Goal: Task Accomplishment & Management: Use online tool/utility

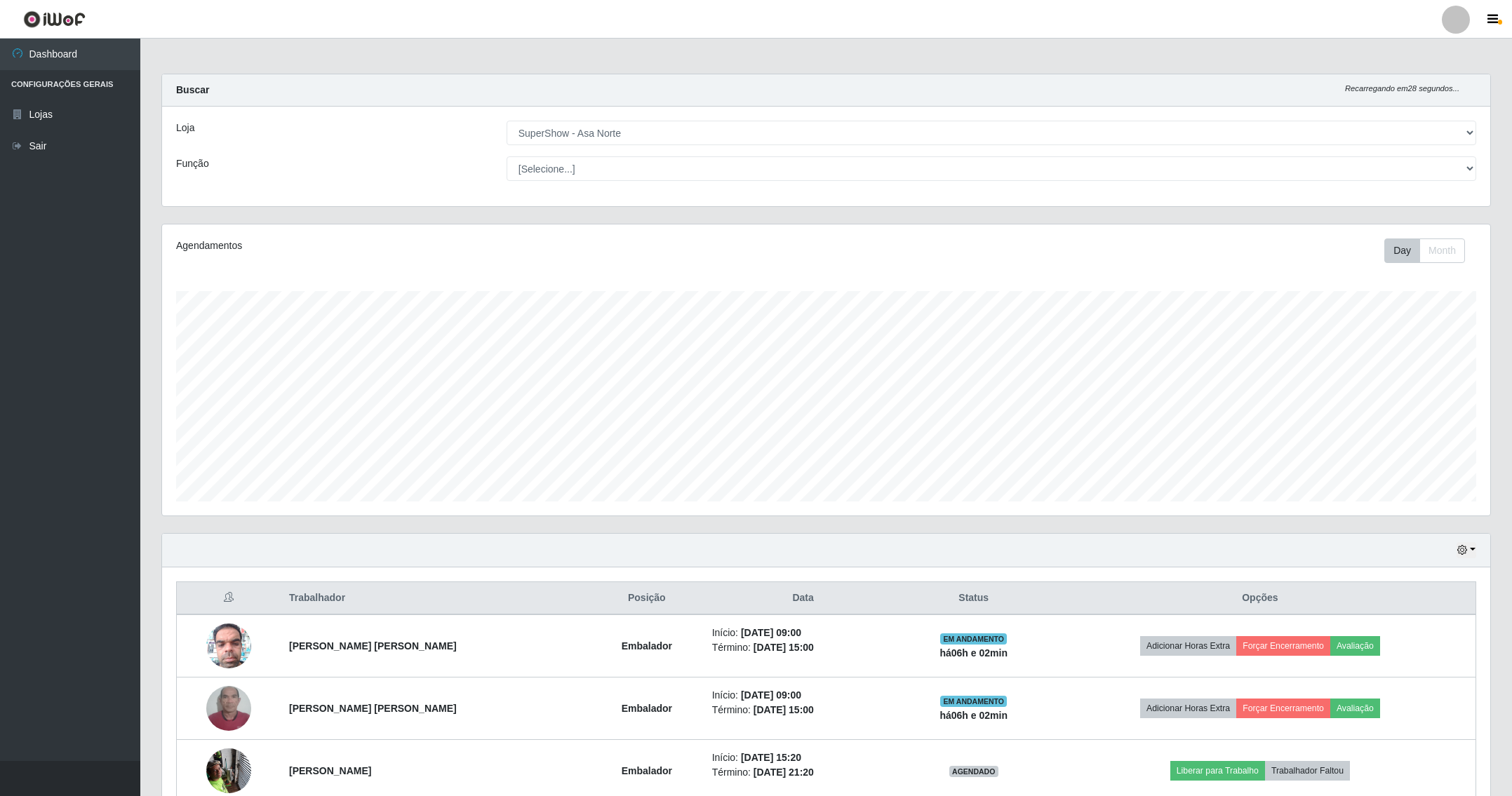
select select "71"
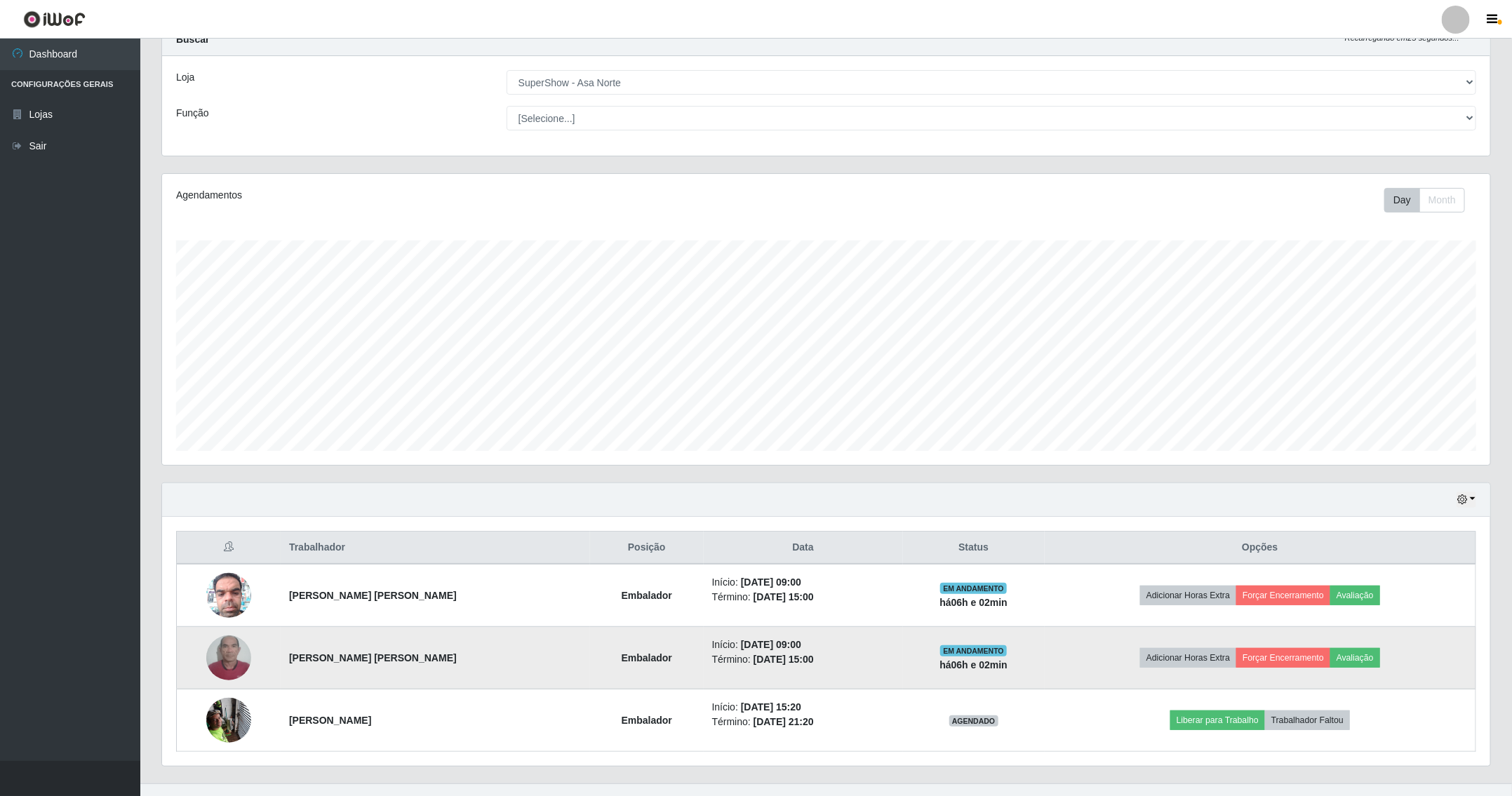
scroll to position [78, 0]
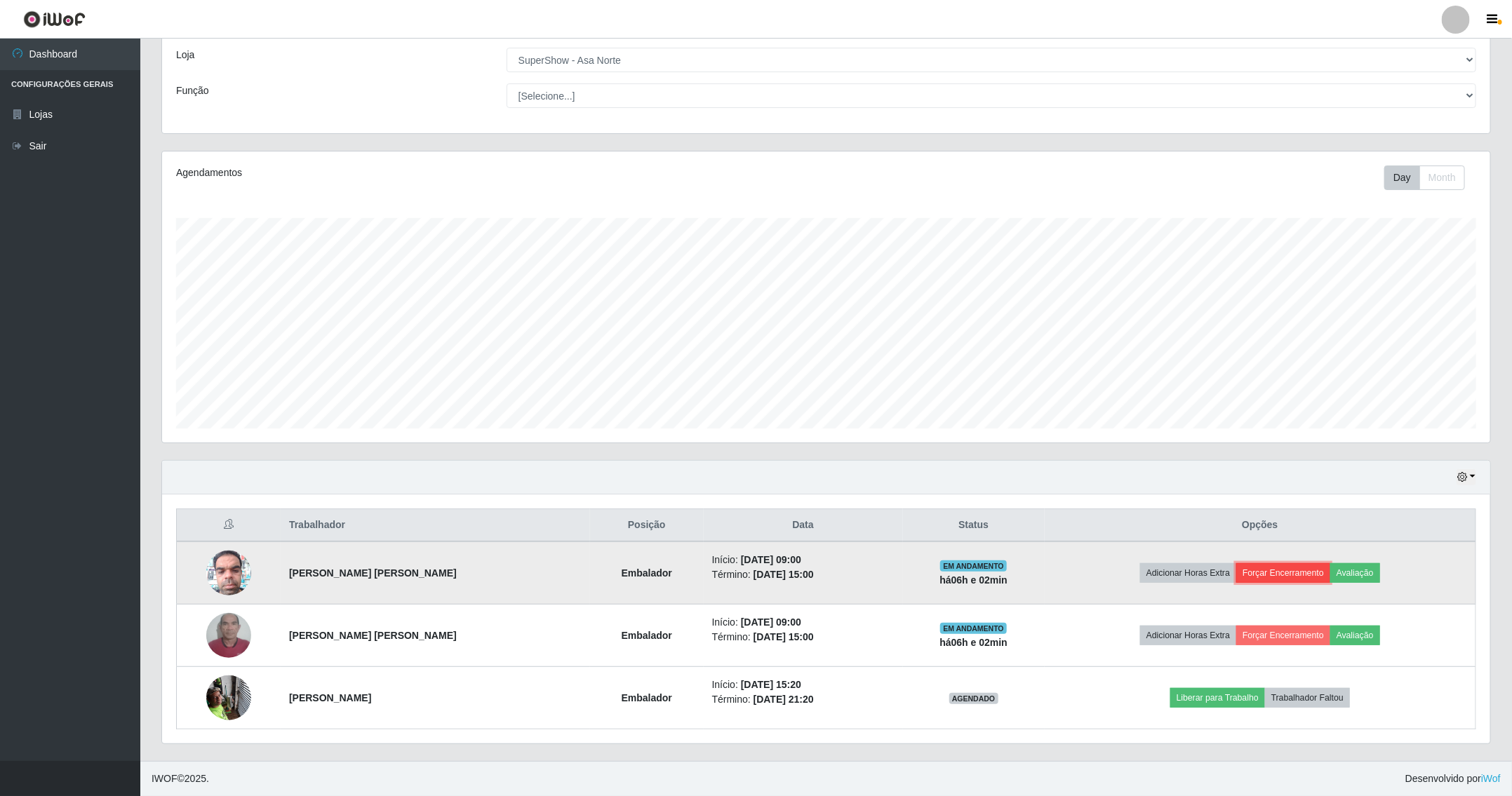
click at [1277, 576] on button "Forçar Encerramento" at bounding box center [1284, 573] width 94 height 20
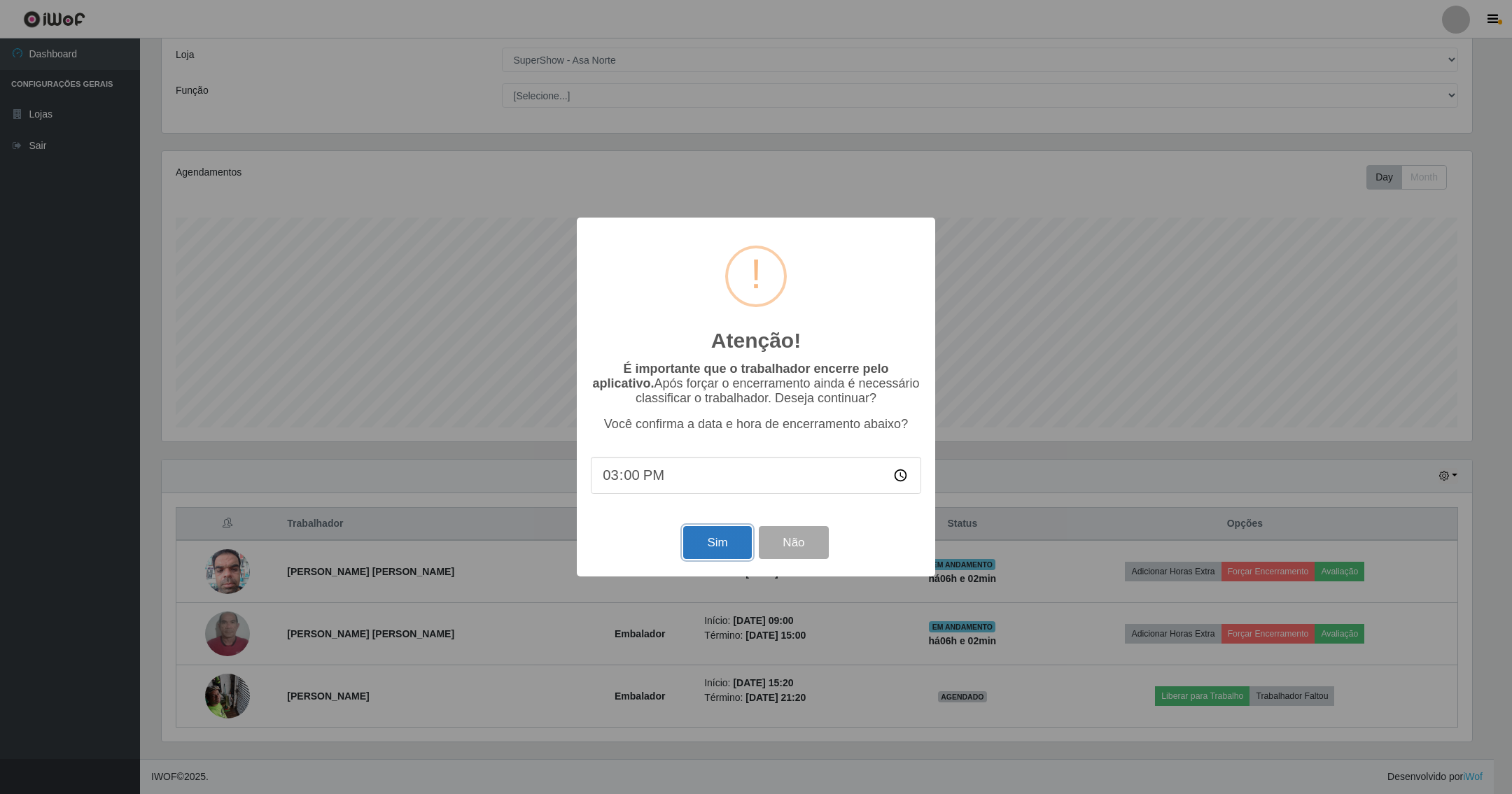
click at [724, 550] on button "Sim" at bounding box center [716, 542] width 68 height 33
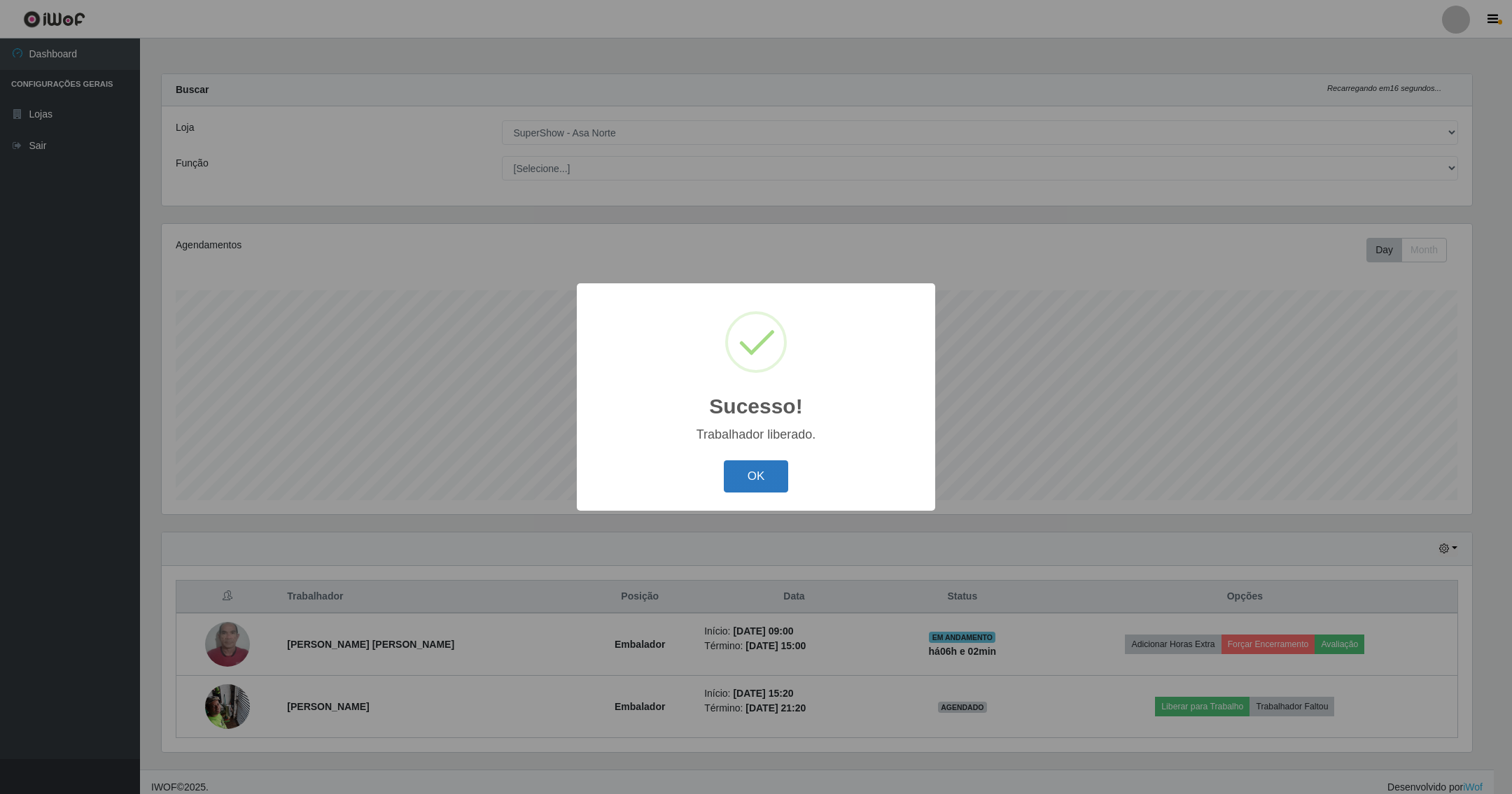
click at [762, 475] on button "OK" at bounding box center [756, 477] width 65 height 33
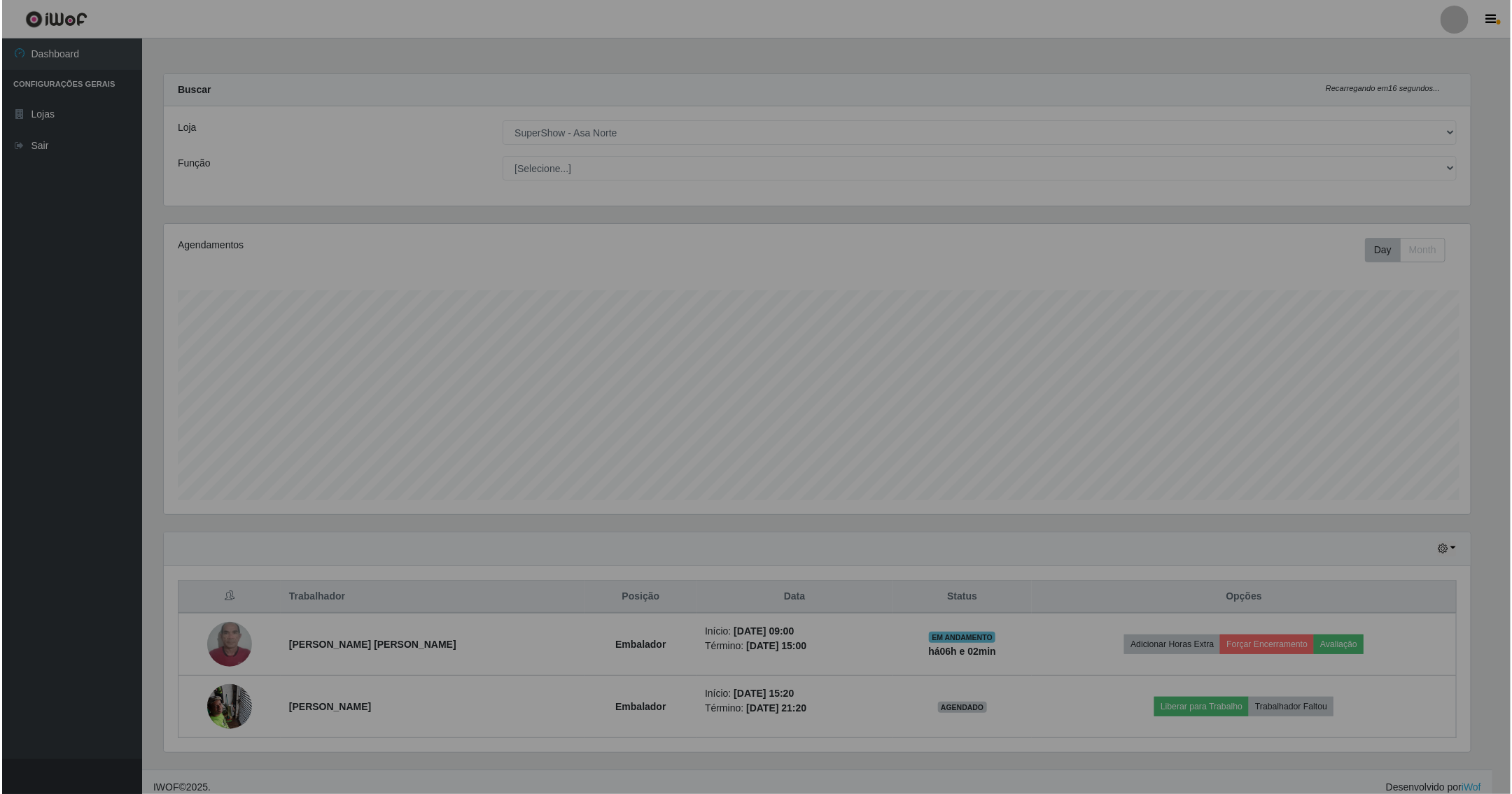
scroll to position [292, 1324]
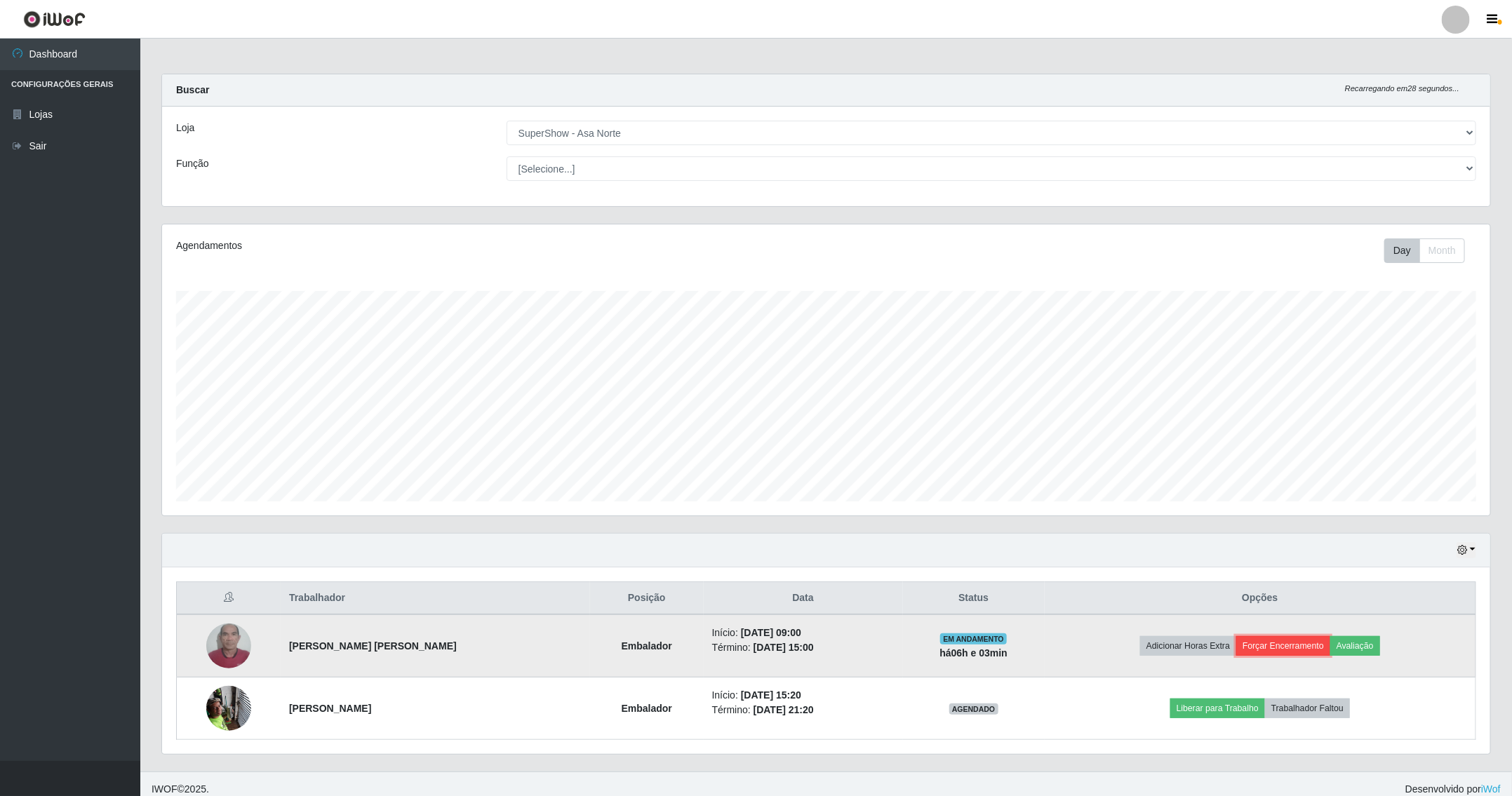
click at [1257, 638] on button "Forçar Encerramento" at bounding box center [1284, 646] width 94 height 20
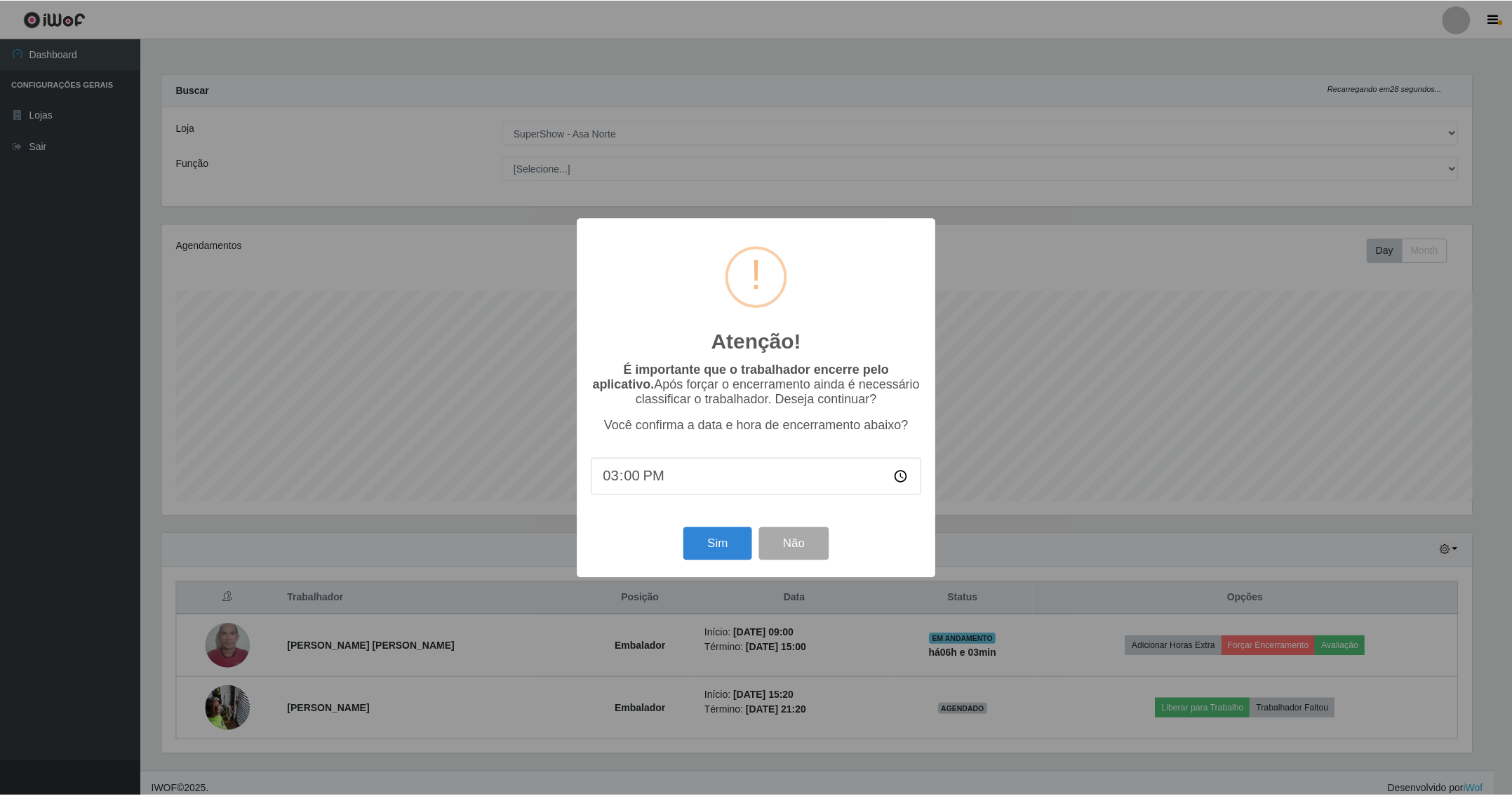
scroll to position [292, 1314]
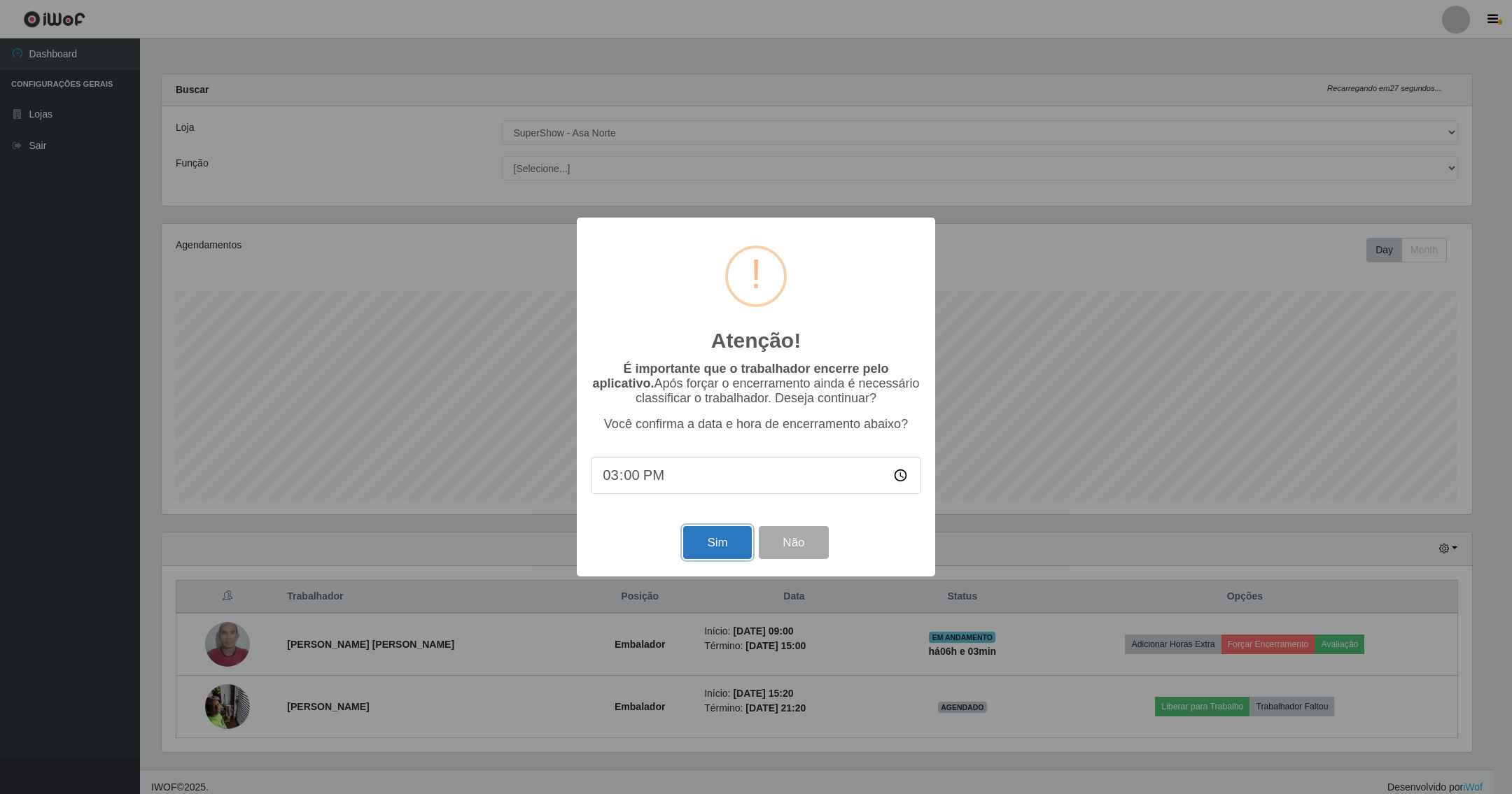
click at [699, 548] on button "Sim" at bounding box center [716, 542] width 68 height 33
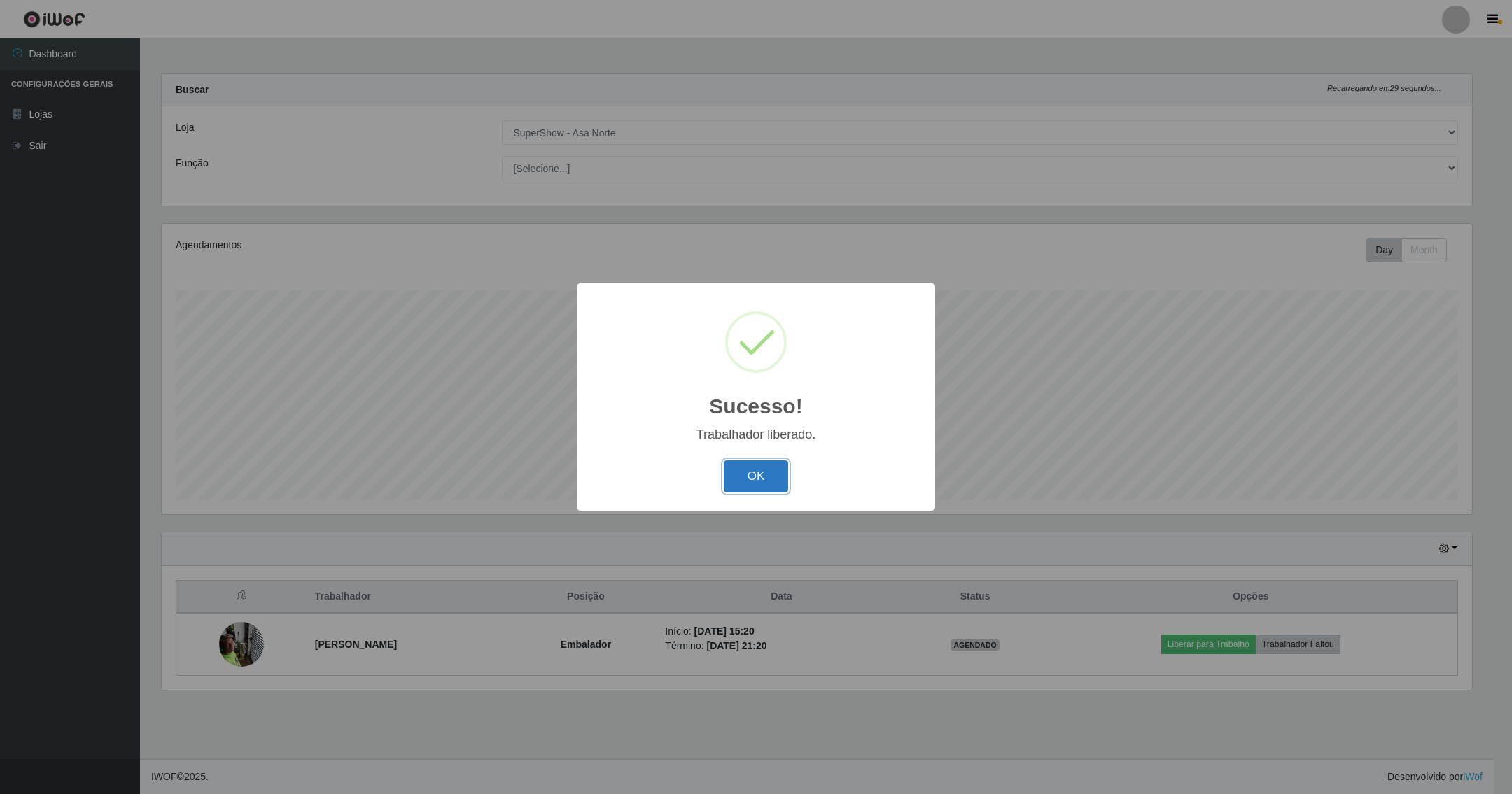
click at [768, 474] on button "OK" at bounding box center [756, 477] width 65 height 33
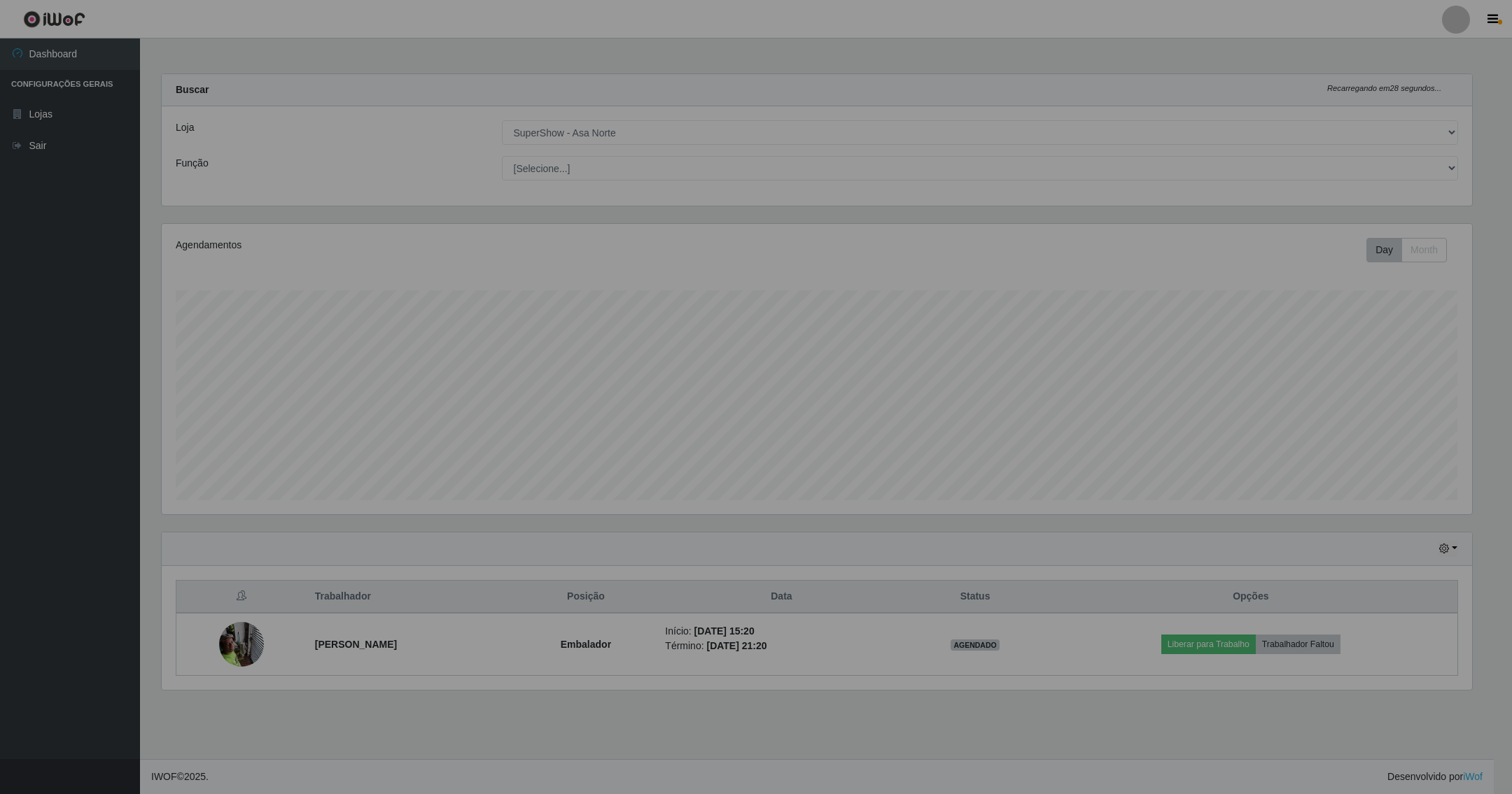
scroll to position [292, 1327]
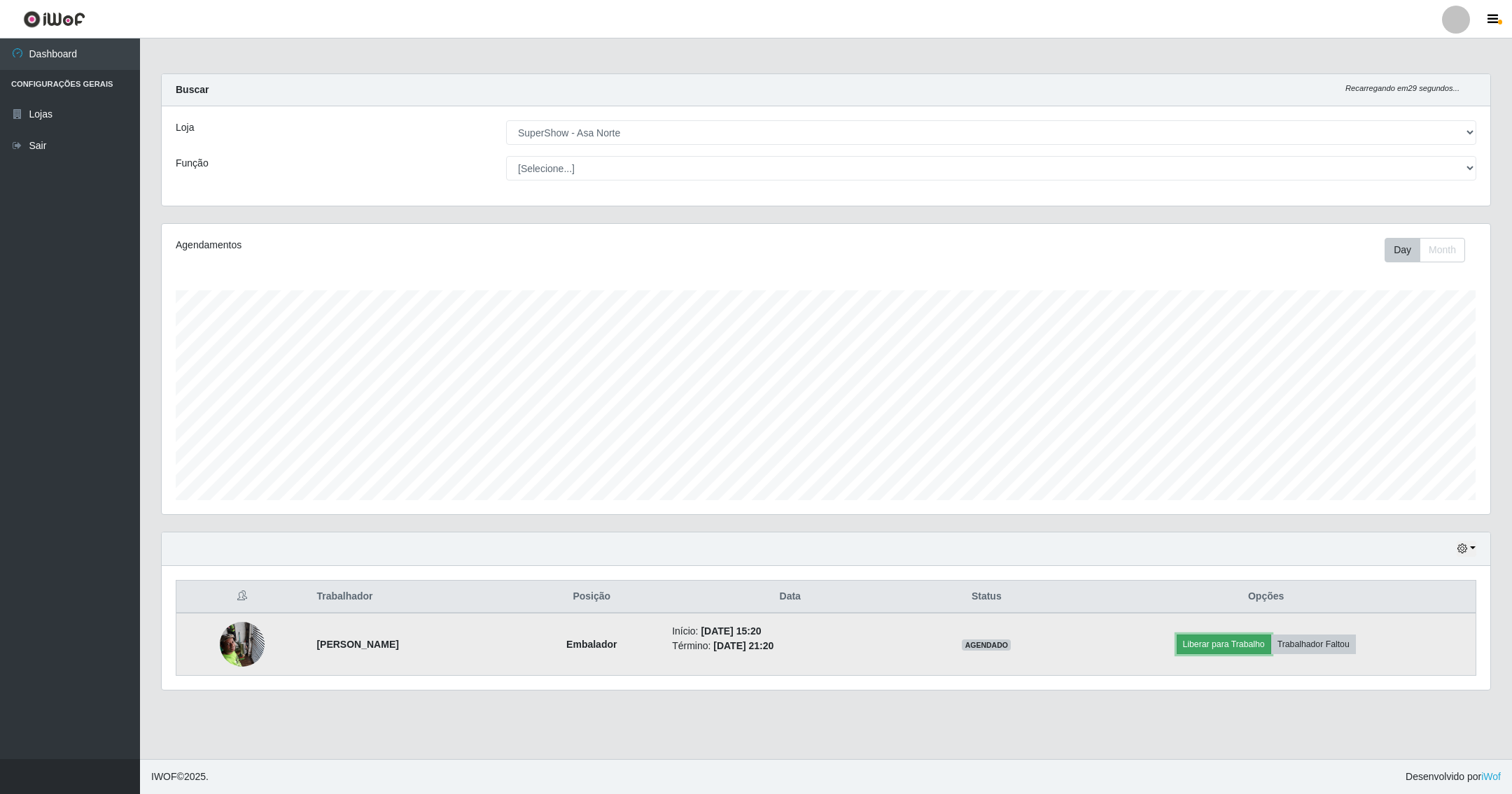
click at [1204, 643] on button "Liberar para Trabalho" at bounding box center [1224, 644] width 94 height 20
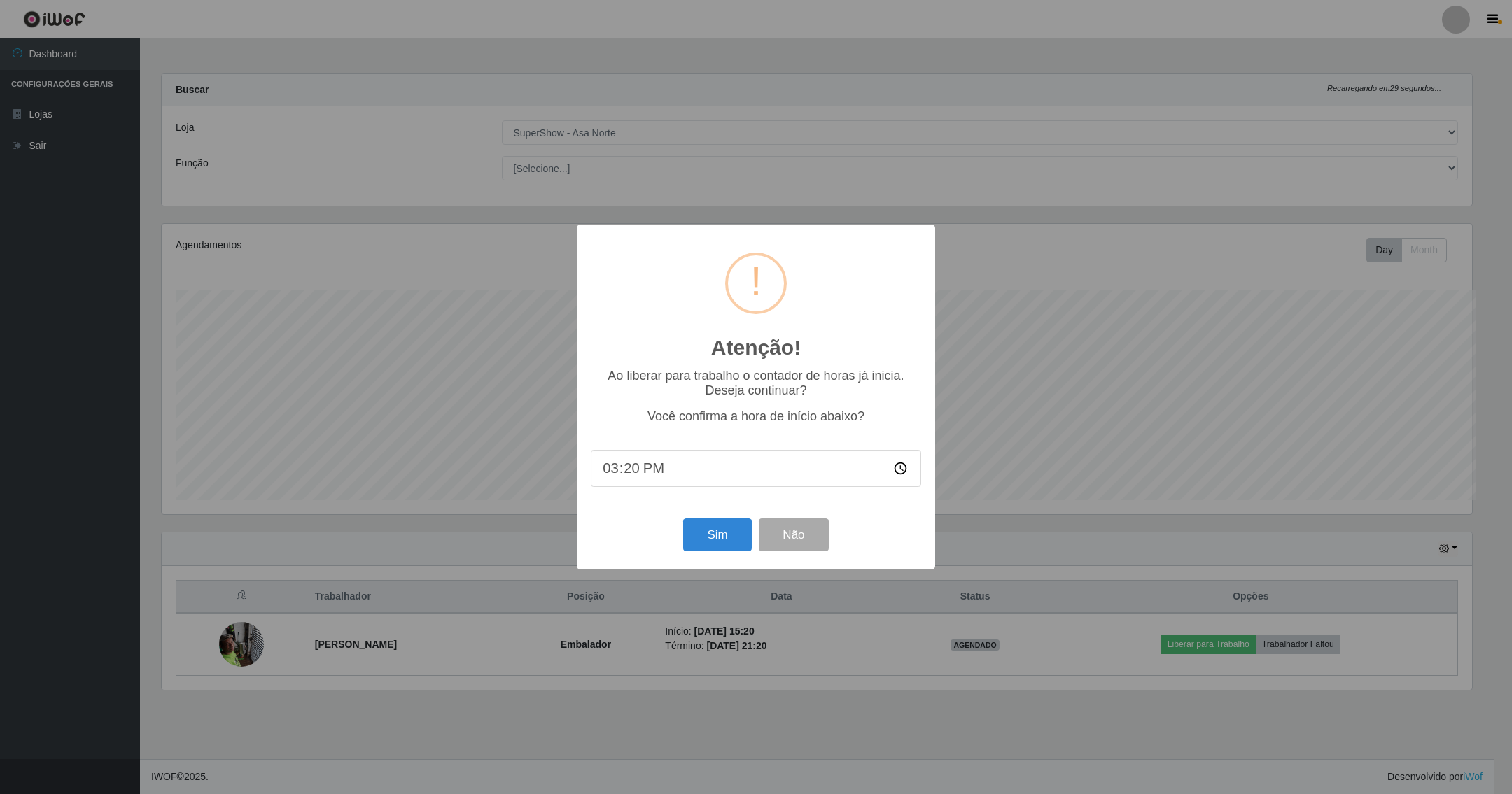
scroll to position [699454, 698505]
drag, startPoint x: 725, startPoint y: 542, endPoint x: 735, endPoint y: 538, distance: 10.8
click at [727, 542] on button "Sim" at bounding box center [716, 535] width 68 height 33
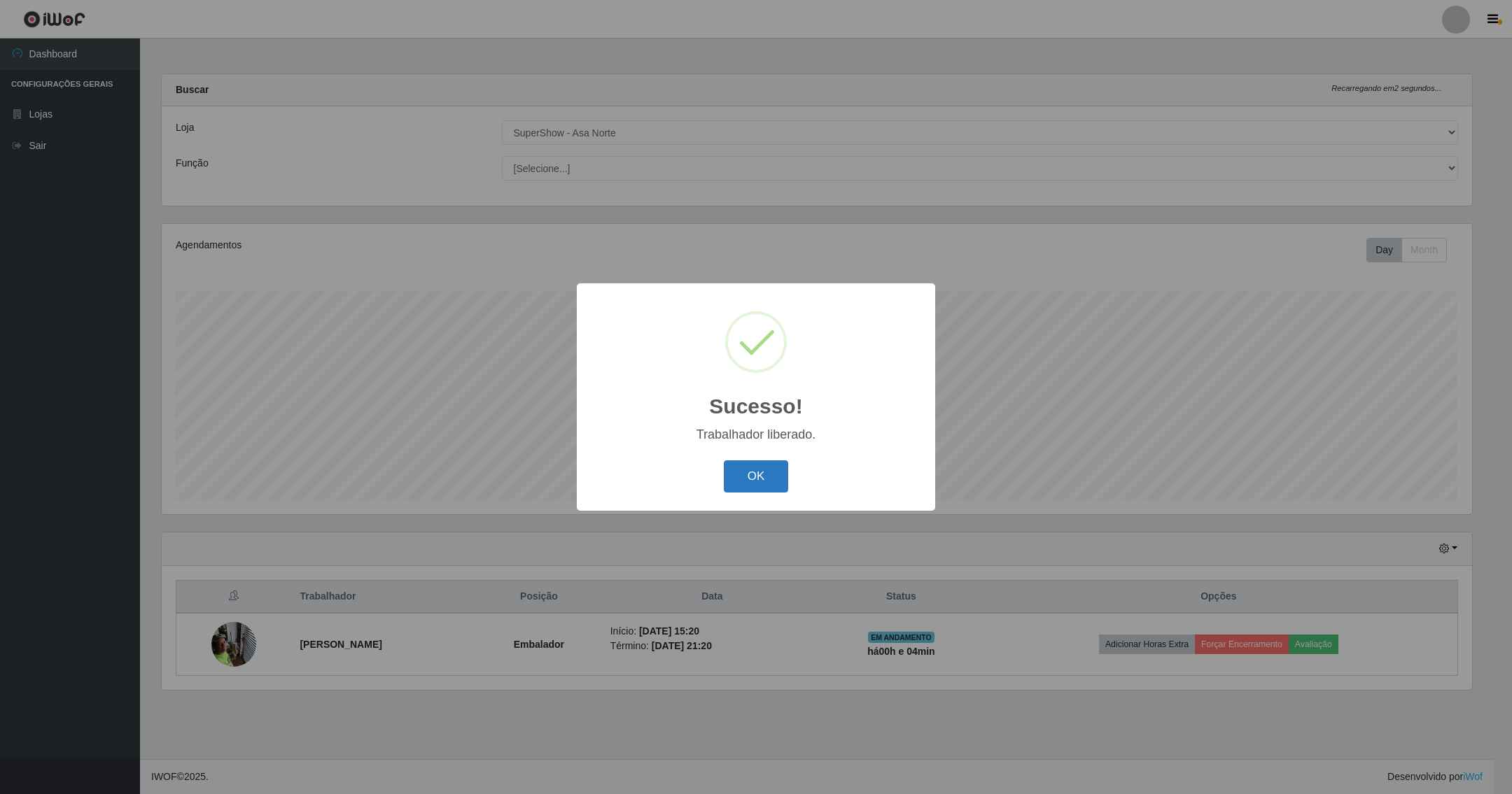
click at [733, 481] on button "OK" at bounding box center [756, 477] width 65 height 33
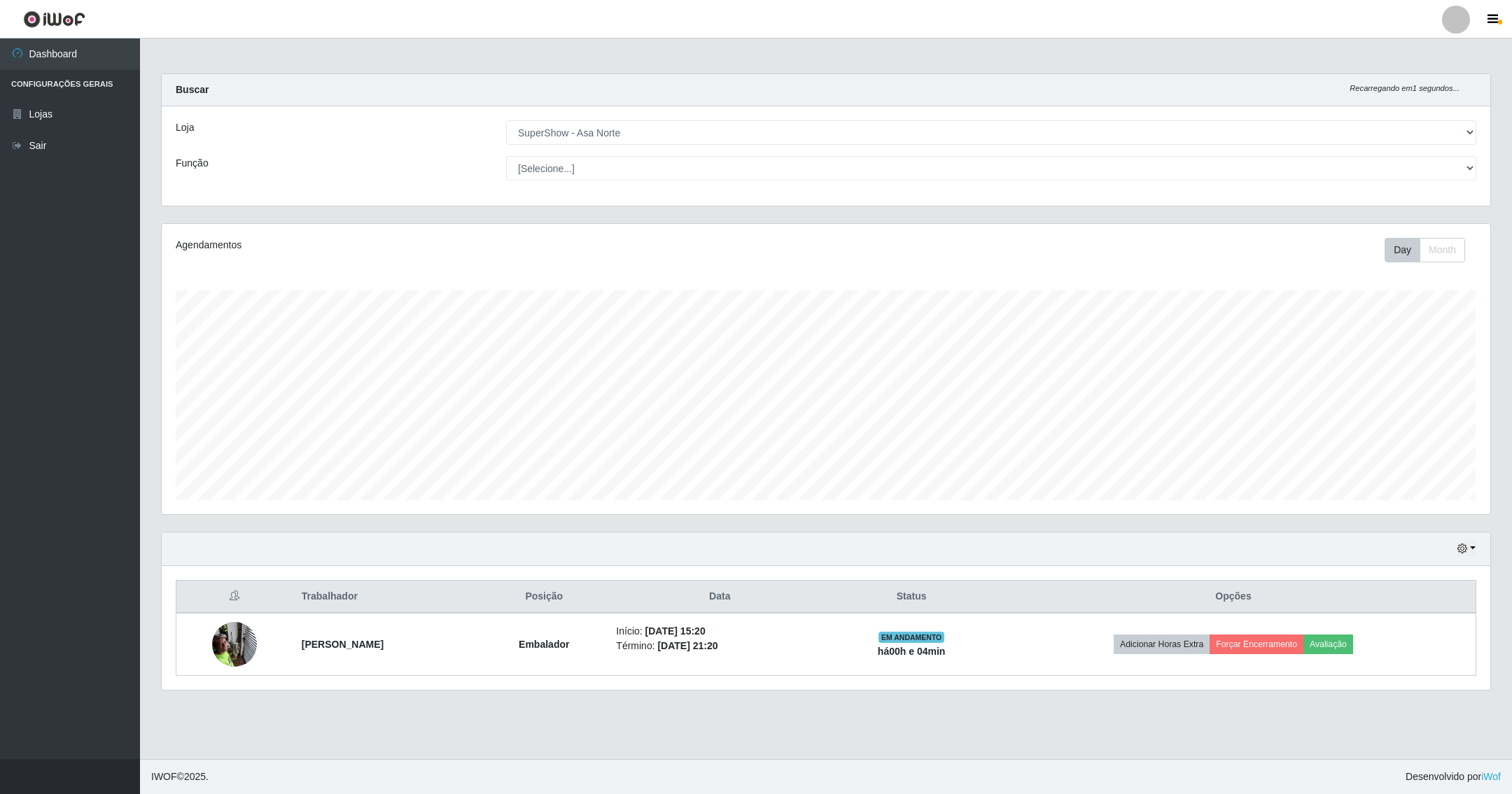
scroll to position [292, 1327]
